Goal: Information Seeking & Learning: Learn about a topic

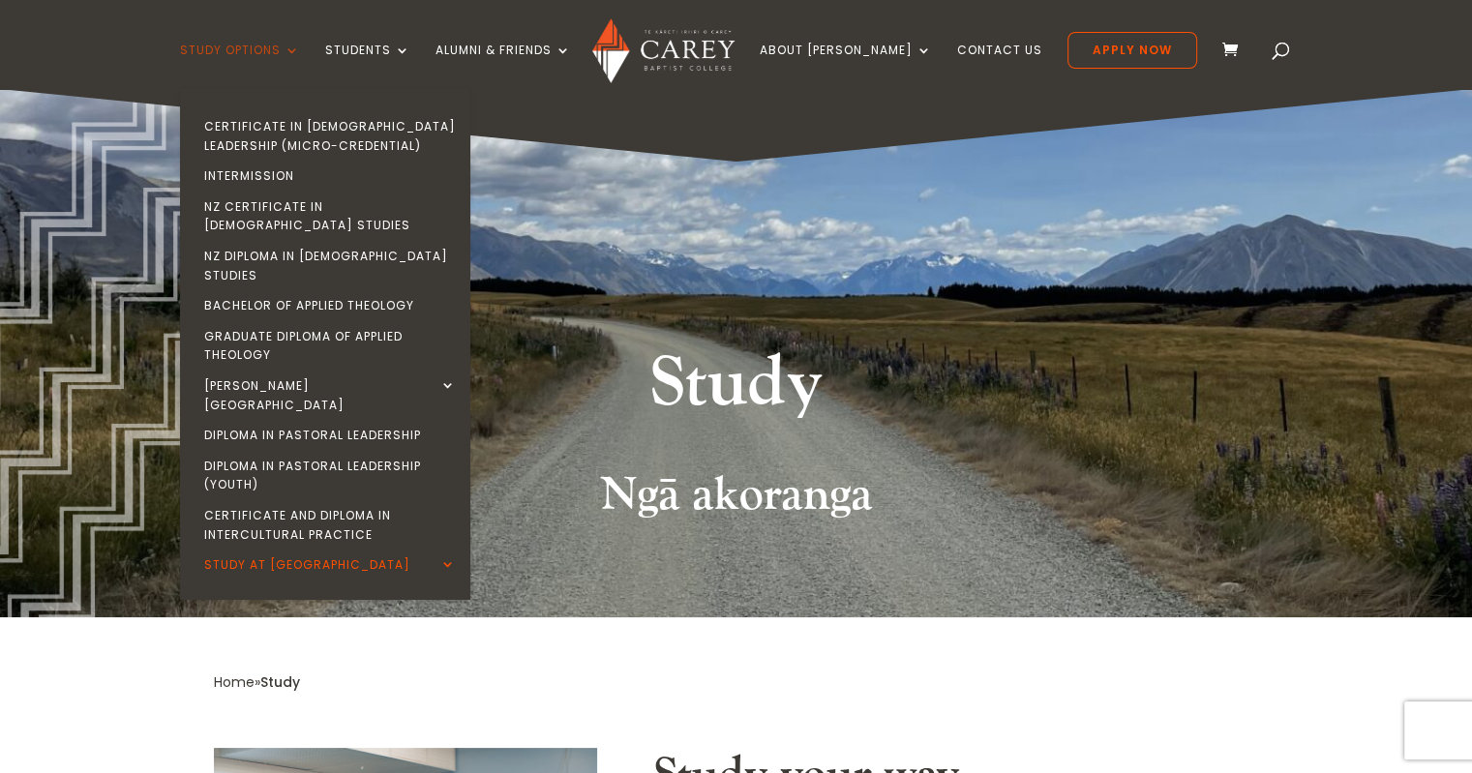
click at [300, 47] on link "Study Options" at bounding box center [240, 66] width 120 height 45
click at [294, 173] on link "Intermission" at bounding box center [330, 176] width 290 height 31
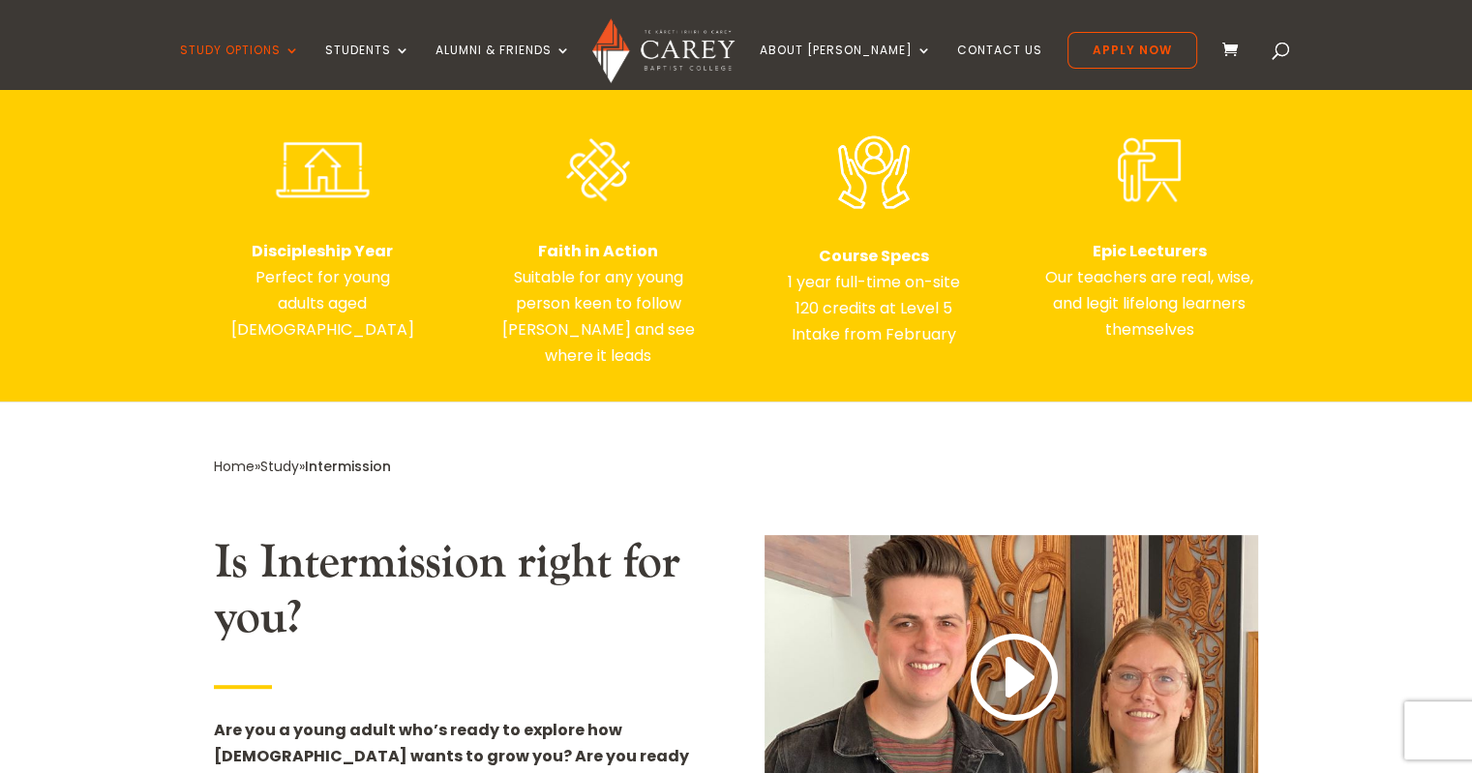
scroll to position [723, 0]
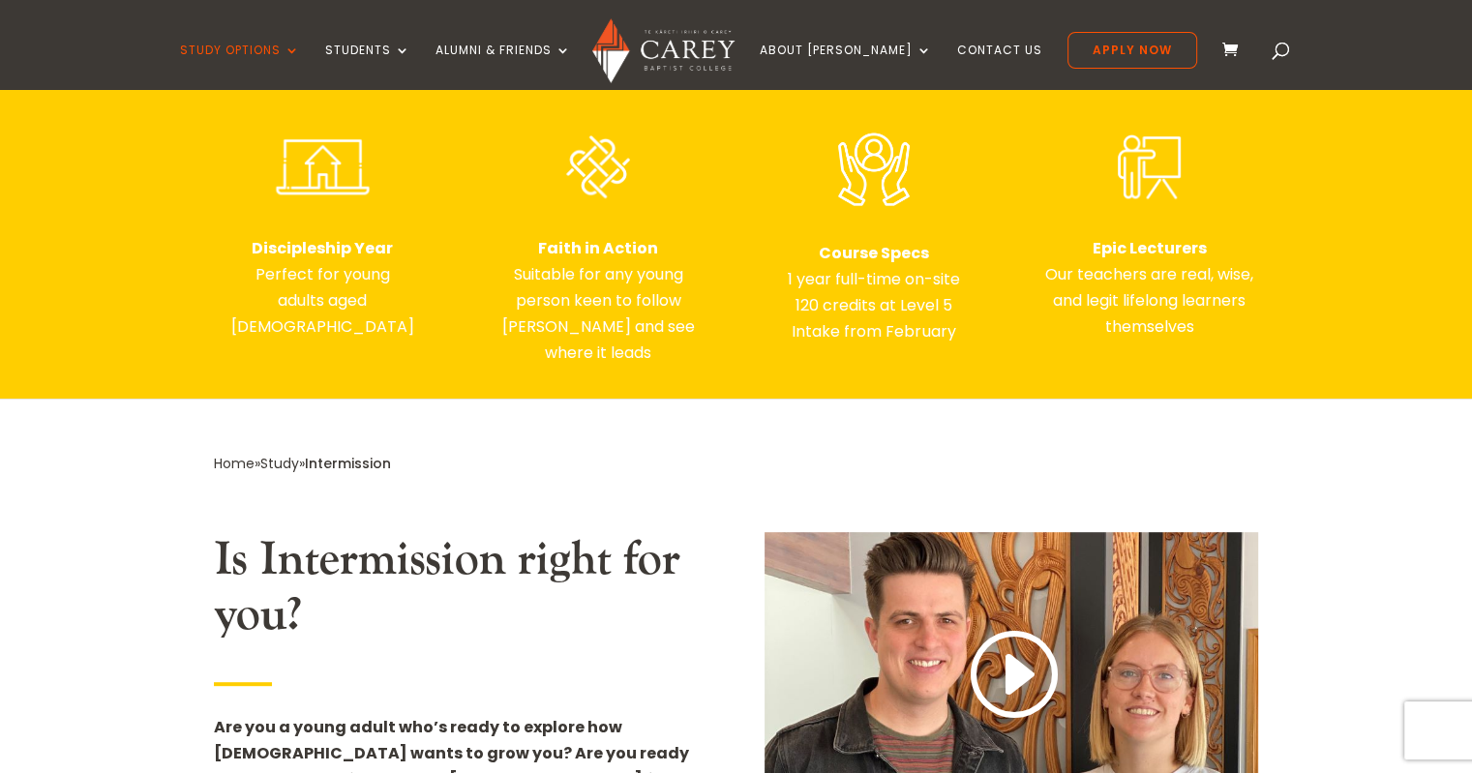
click at [1013, 271] on div "Discipleship Year Perfect for young adults aged 18-25 Faith in Action Suitable …" at bounding box center [736, 247] width 1045 height 291
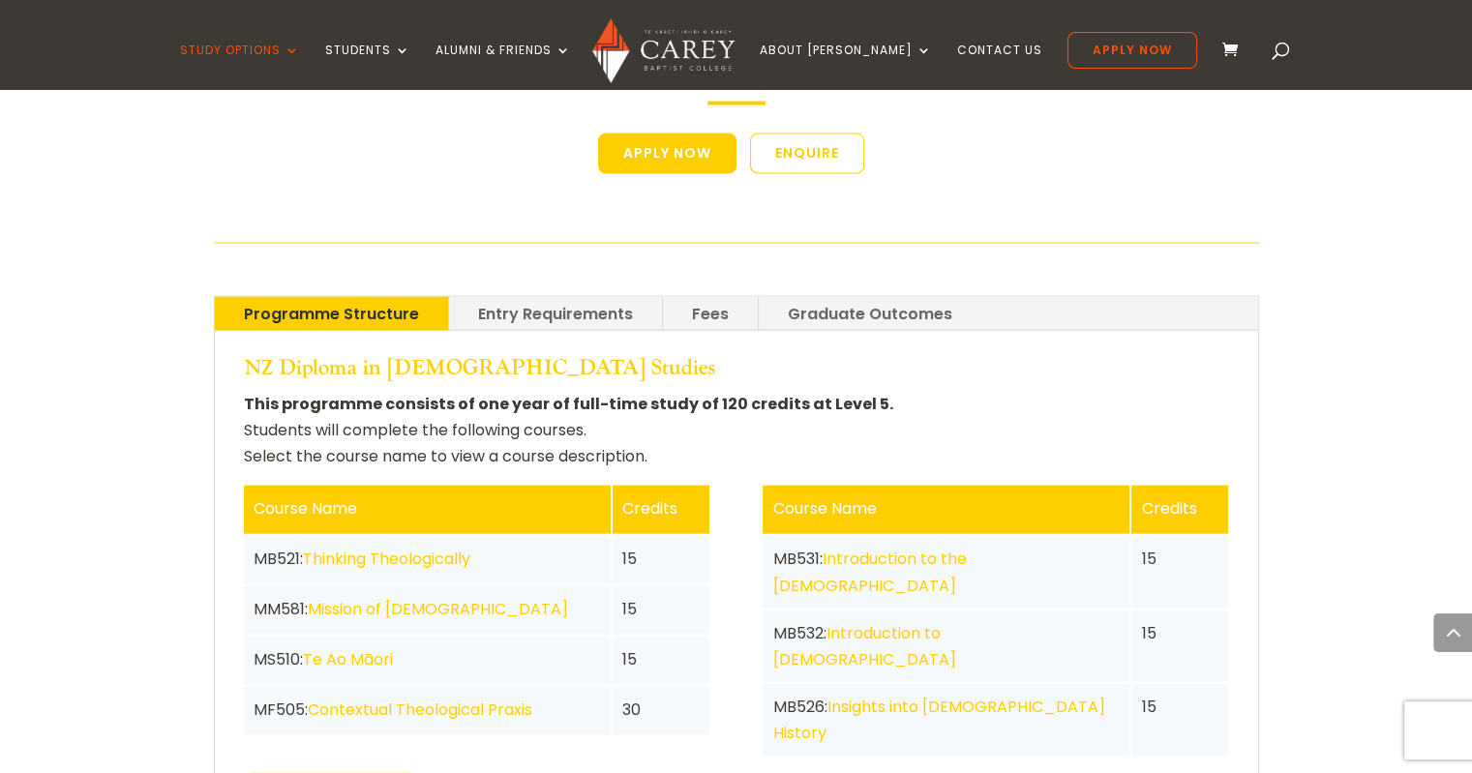
scroll to position [4019, 0]
click at [383, 548] on link "Thinking Theologically" at bounding box center [386, 559] width 167 height 22
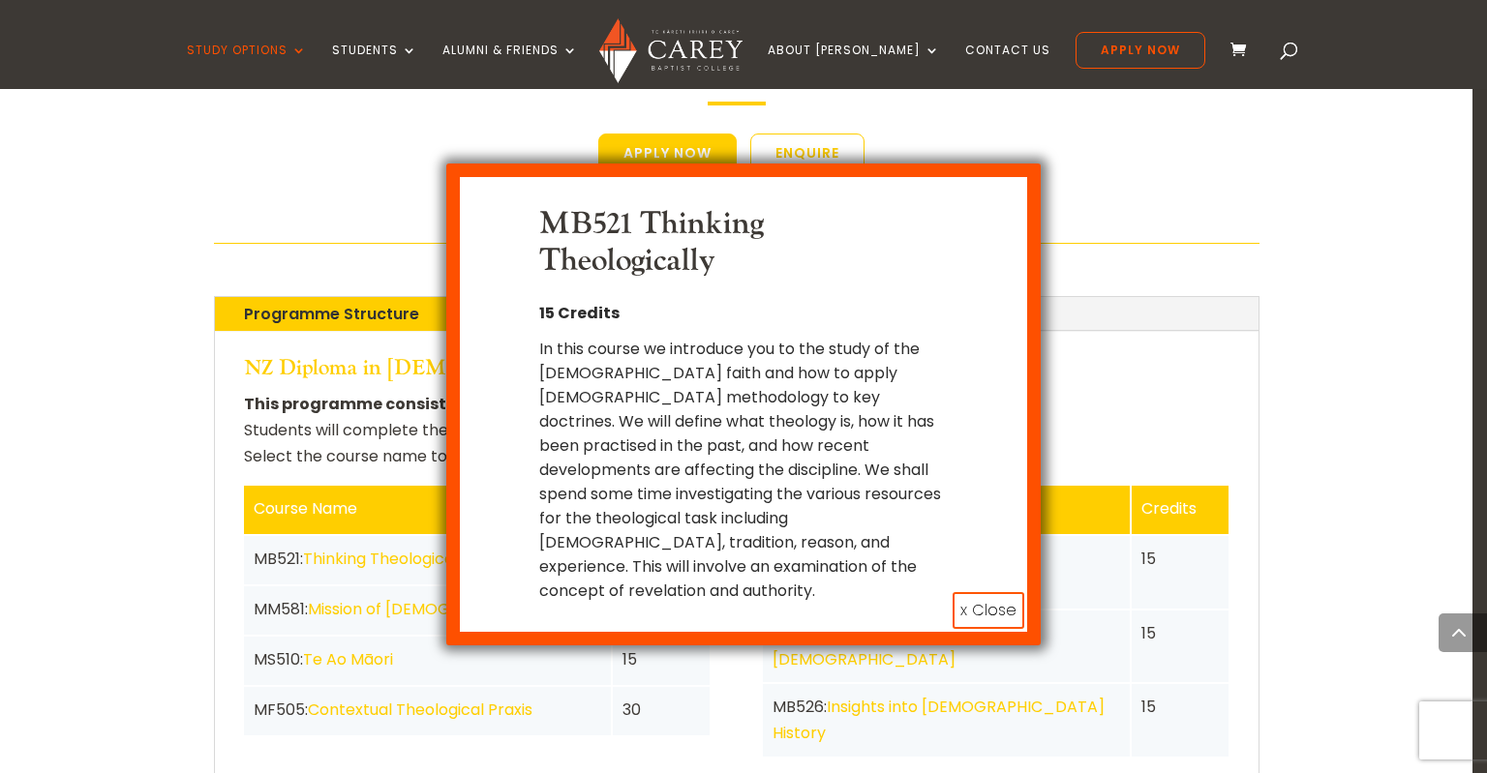
click at [1015, 592] on button "x Close" at bounding box center [989, 610] width 72 height 37
